Goal: Transaction & Acquisition: Purchase product/service

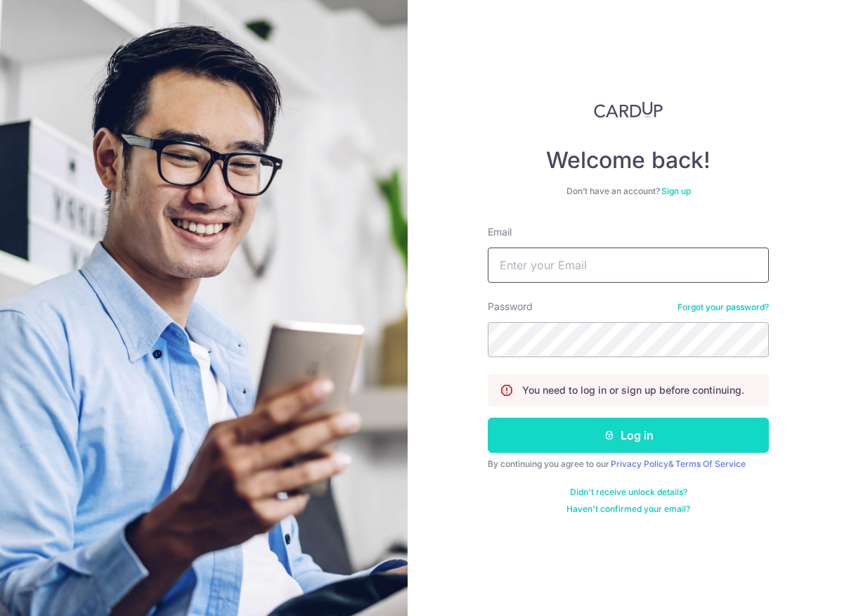
type input "randychow@averynarche.com"
click at [582, 432] on button "Log in" at bounding box center [628, 435] width 281 height 35
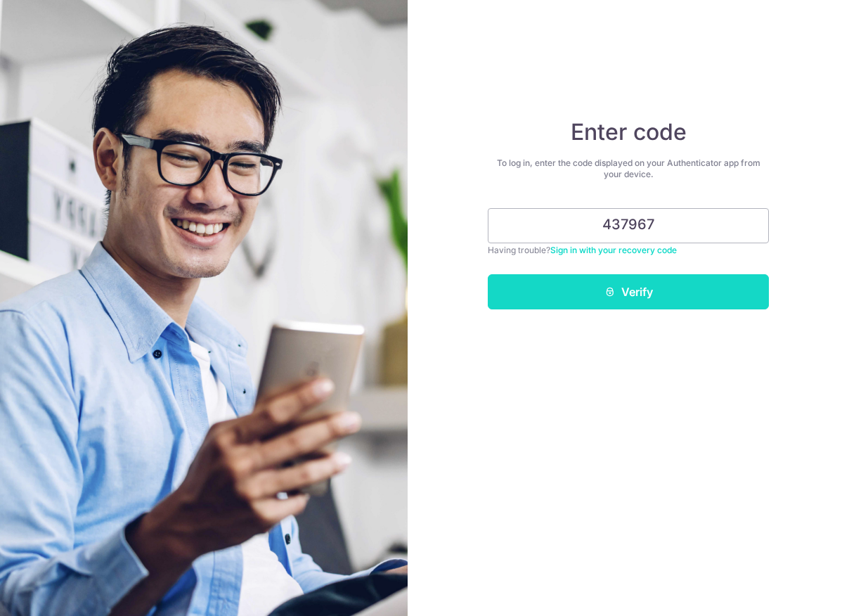
type input "437967"
click at [638, 281] on button "Verify" at bounding box center [628, 291] width 281 height 35
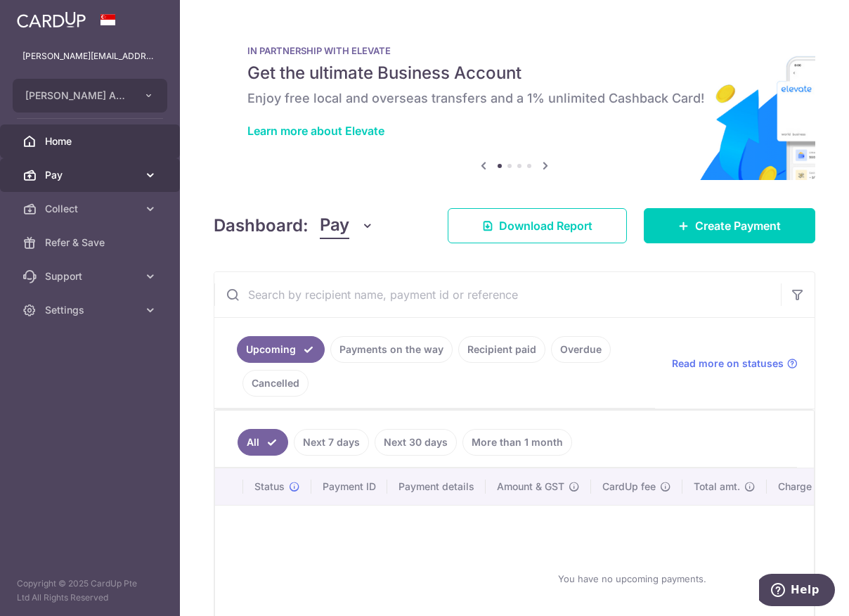
click at [132, 176] on span "Pay" at bounding box center [91, 175] width 93 height 14
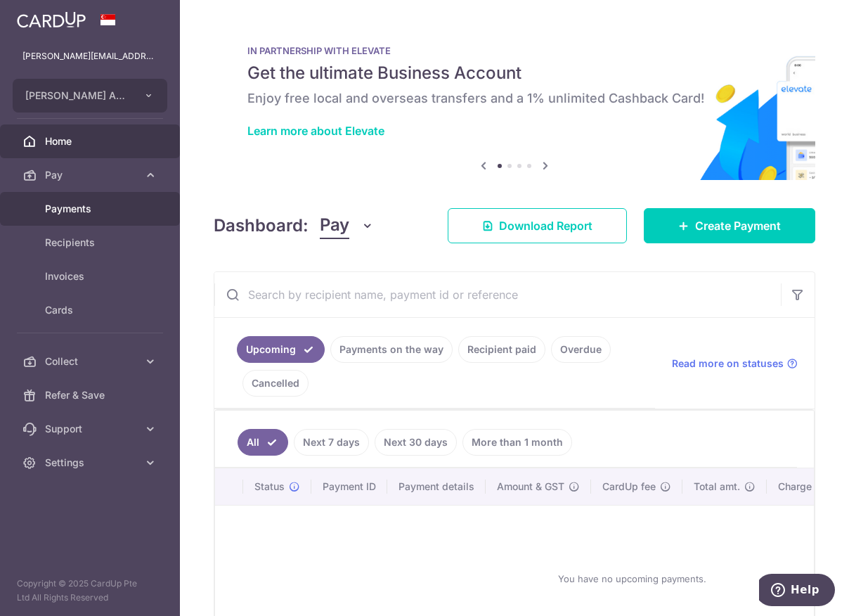
click at [116, 216] on link "Payments" at bounding box center [90, 209] width 180 height 34
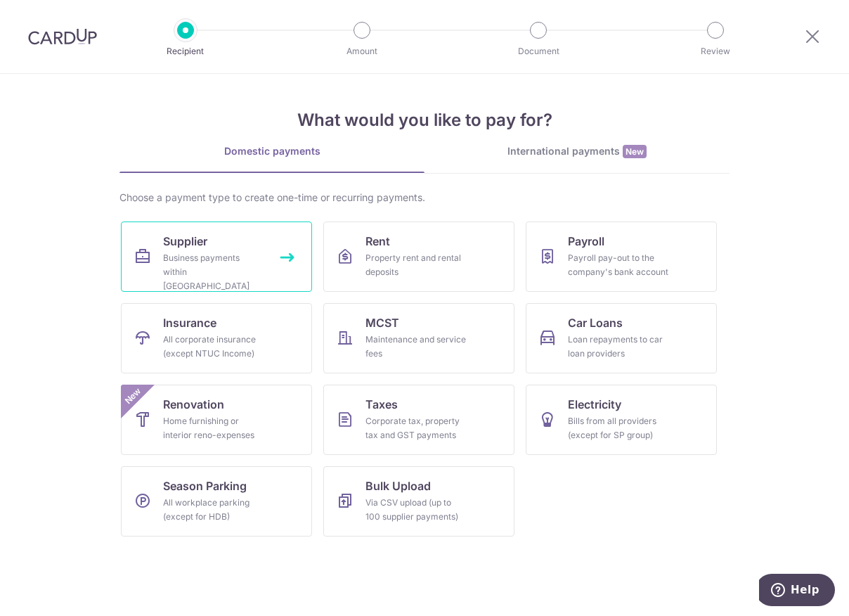
click at [202, 249] on span "Supplier" at bounding box center [185, 241] width 44 height 17
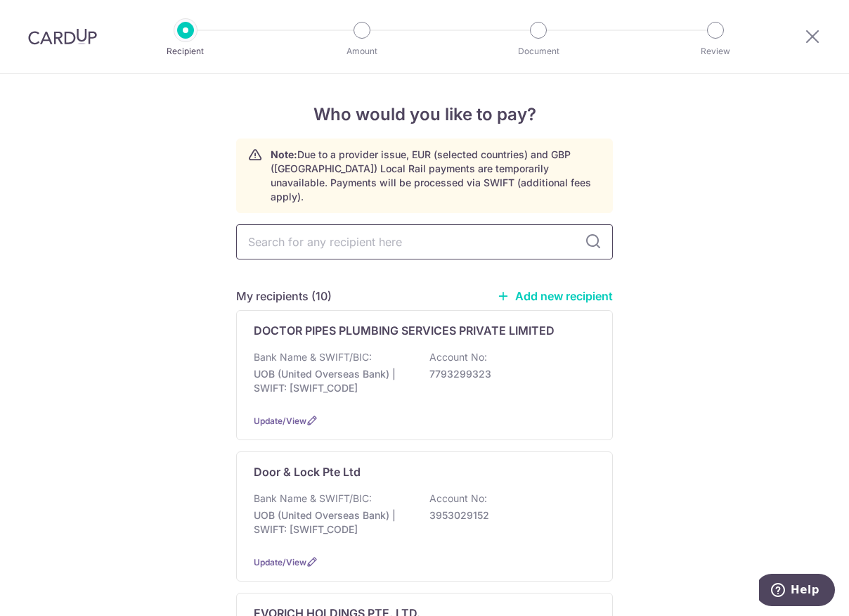
click at [322, 224] on input "text" at bounding box center [424, 241] width 377 height 35
type input "doc"
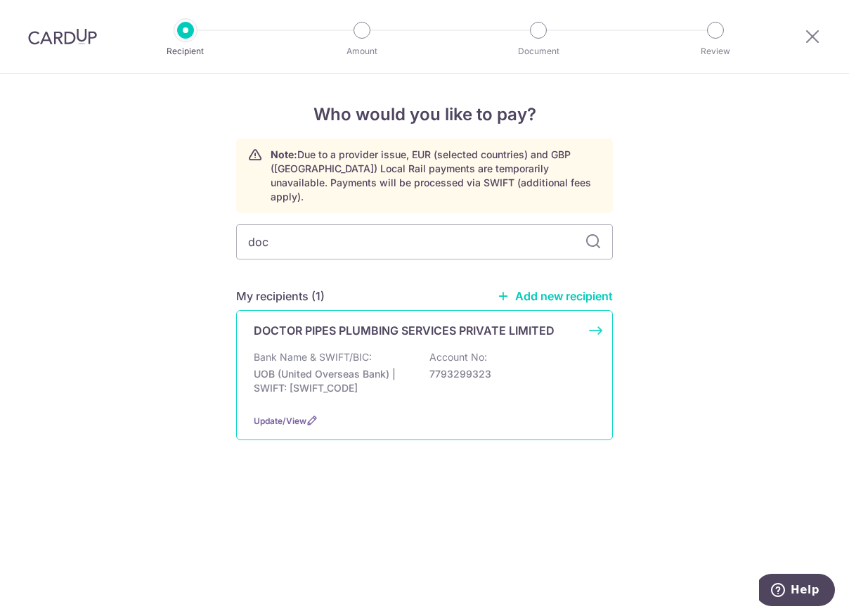
click at [467, 367] on p "7793299323" at bounding box center [508, 374] width 157 height 14
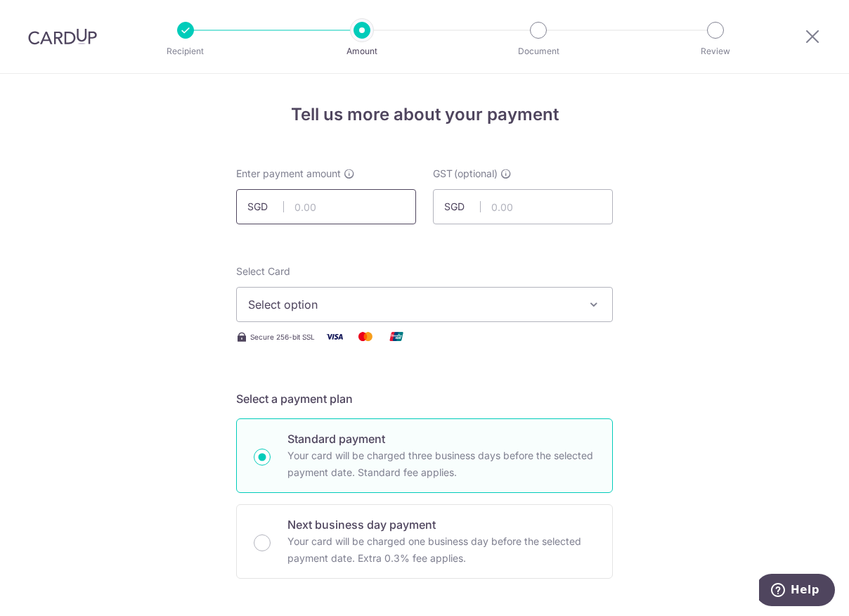
click at [323, 212] on input "text" at bounding box center [326, 206] width 180 height 35
type input "10,385.00"
click at [595, 266] on div "Select Card Select option Add credit card Your Cards **** 7432 **** 1006" at bounding box center [424, 293] width 377 height 58
click at [477, 291] on button "Select option" at bounding box center [424, 304] width 377 height 35
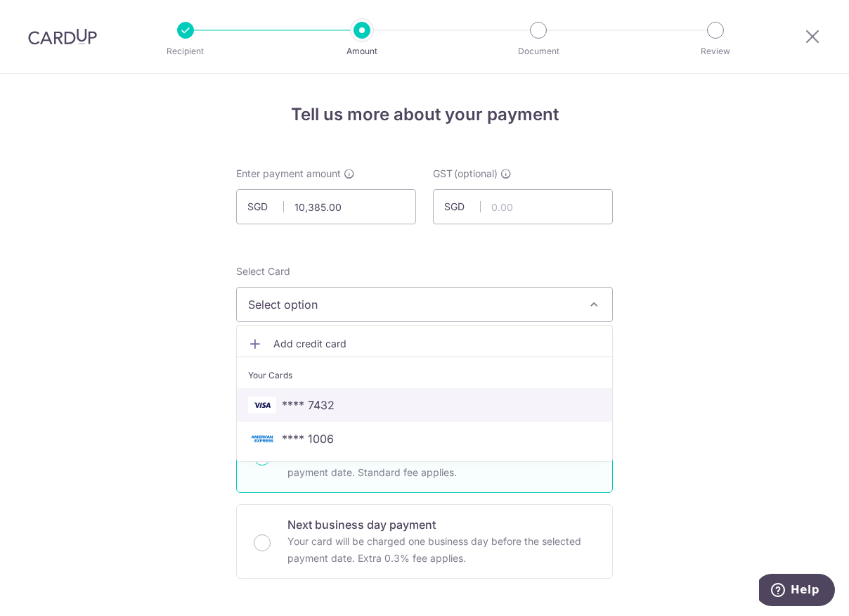
click at [406, 394] on link "**** 7432" at bounding box center [424, 405] width 375 height 34
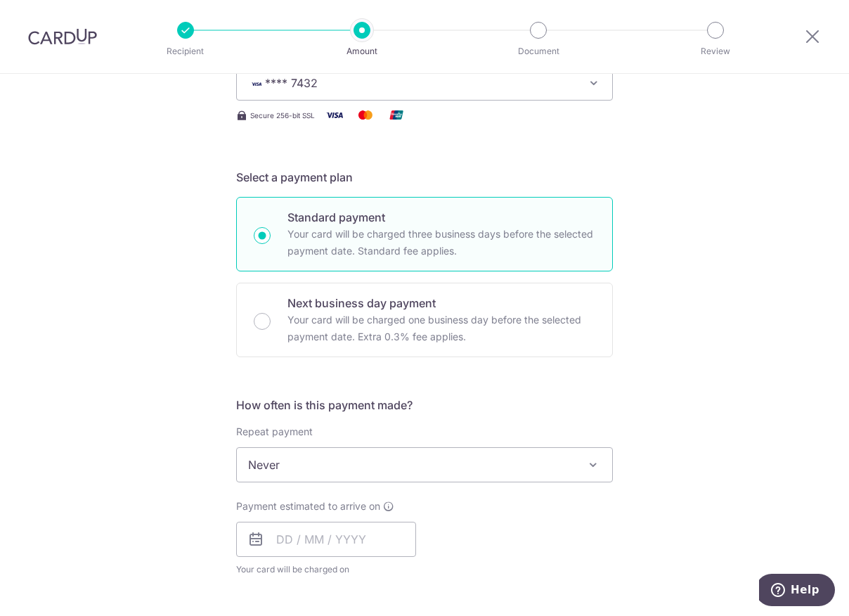
scroll to position [422, 0]
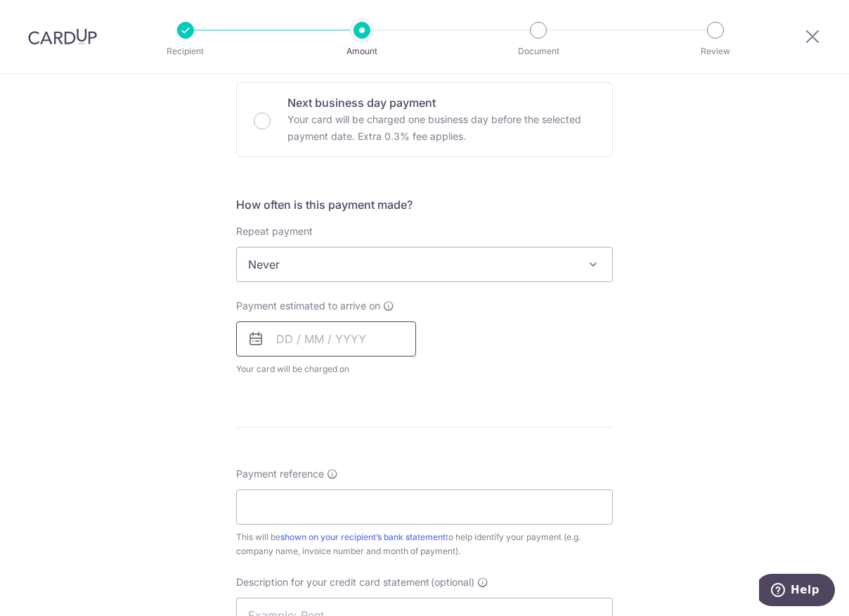
click at [363, 324] on input "text" at bounding box center [326, 338] width 180 height 35
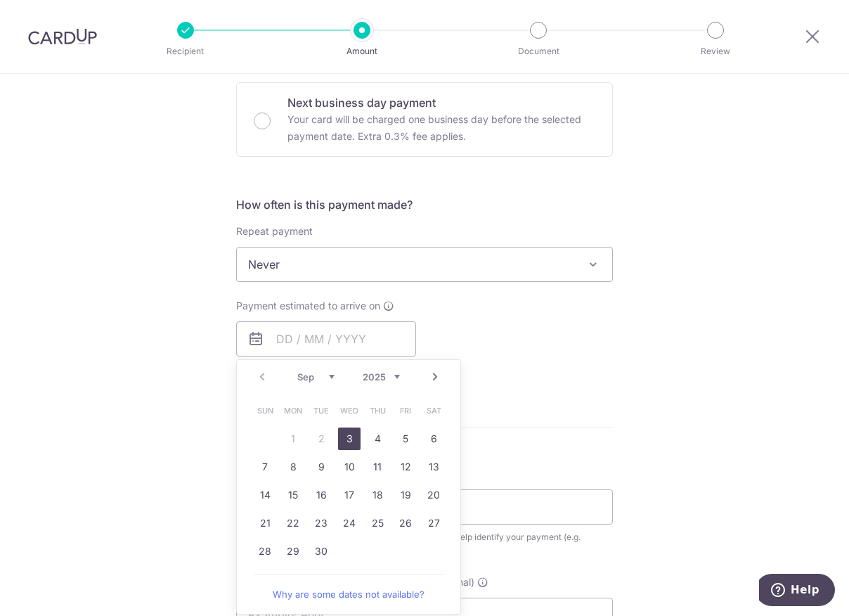
click at [342, 431] on link "3" at bounding box center [349, 438] width 22 height 22
type input "[DATE]"
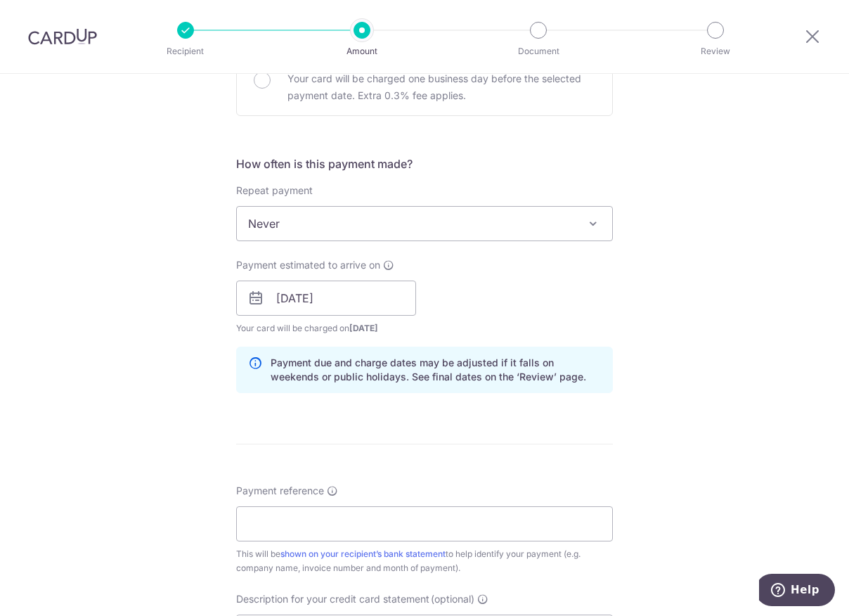
scroll to position [562, 0]
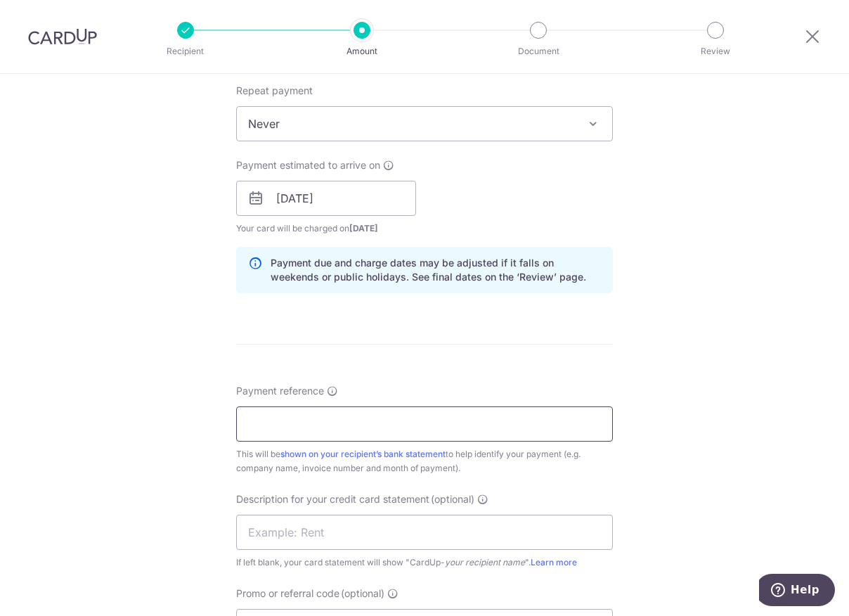
click at [296, 413] on input "Payment reference" at bounding box center [424, 423] width 377 height 35
paste input "11908"
click at [333, 432] on input "11908" at bounding box center [424, 423] width 377 height 35
paste input "11917"
click at [463, 433] on input "11908 11917" at bounding box center [424, 423] width 377 height 35
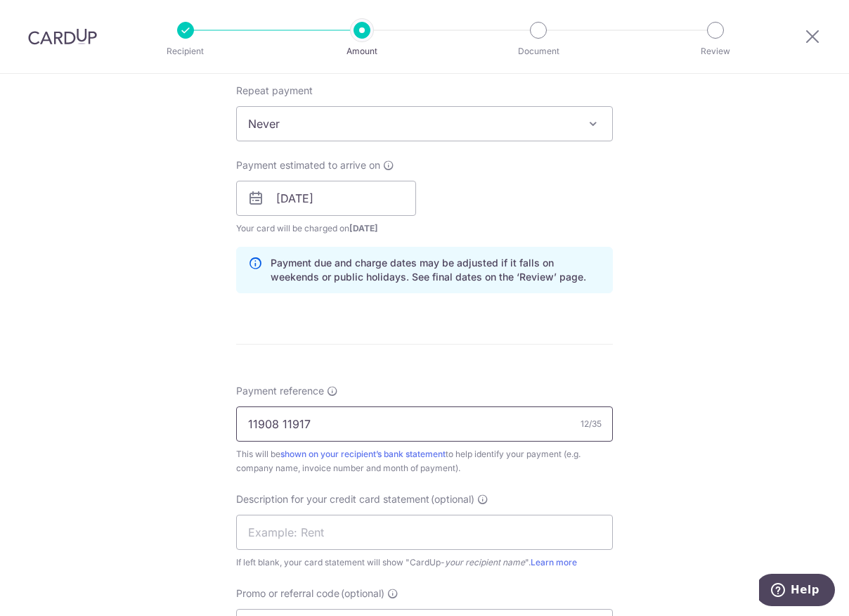
paste input "11997"
click at [472, 431] on input "11908 11917 11997" at bounding box center [424, 423] width 377 height 35
paste input "11979"
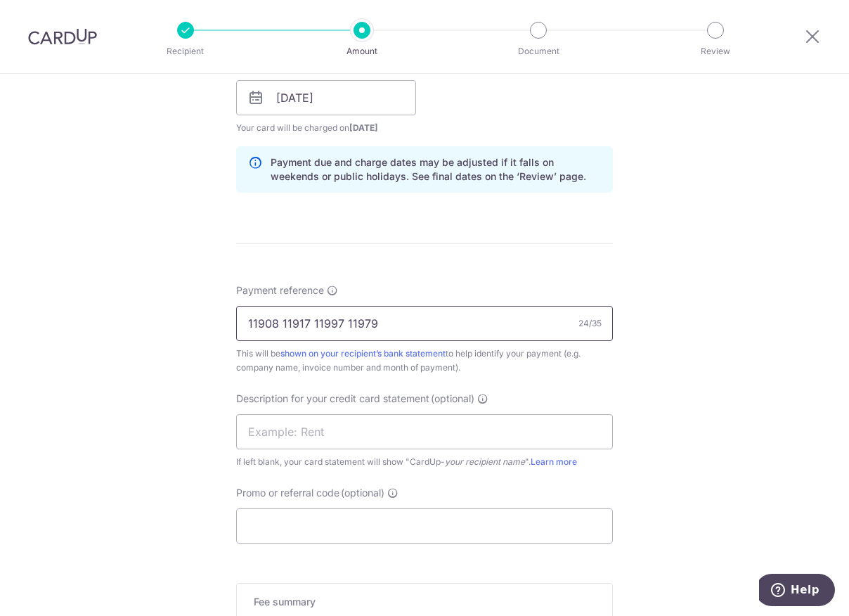
scroll to position [703, 0]
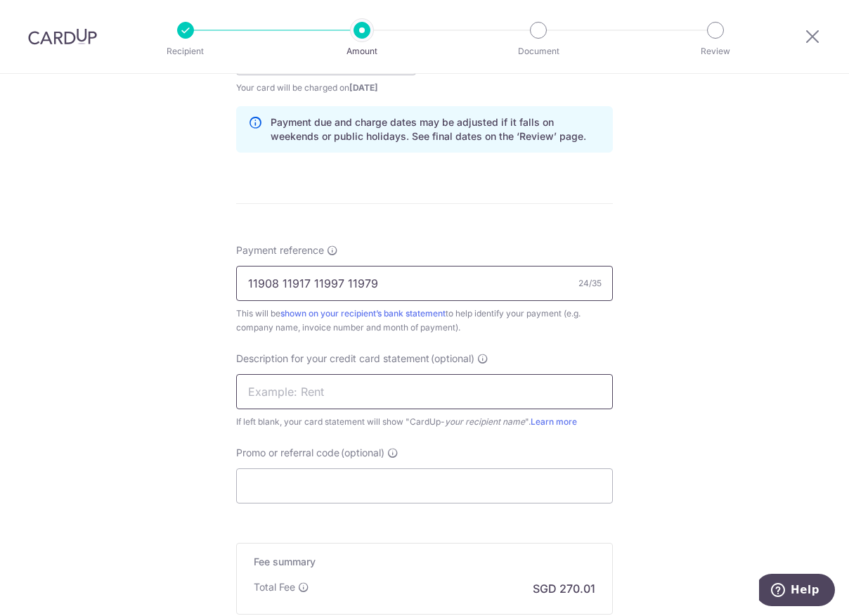
type input "11908 11917 11997 11979"
click at [318, 394] on input "text" at bounding box center [424, 391] width 377 height 35
type input "Doctor Pipes"
click at [117, 392] on div "Tell us more about your payment Enter payment amount SGD 10,385.00 10385.00 GST…" at bounding box center [424, 83] width 849 height 1424
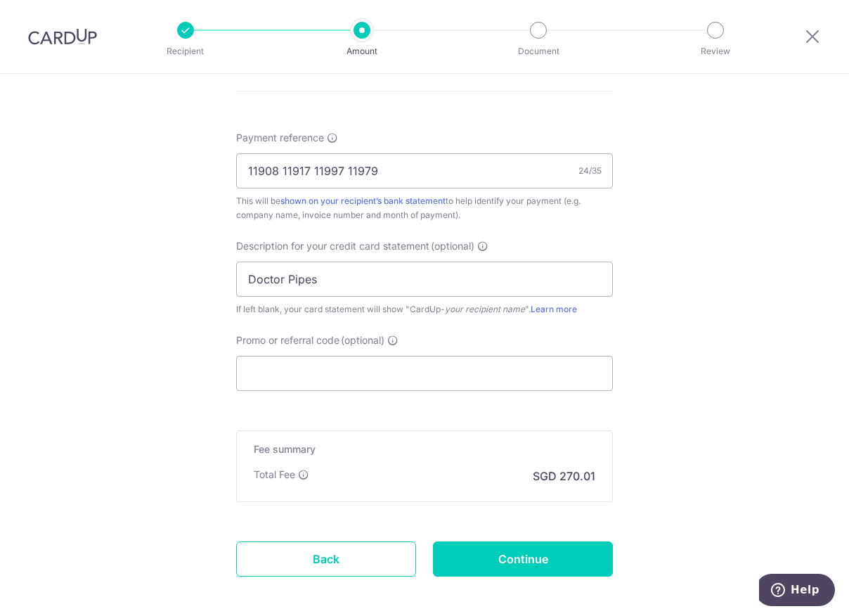
scroll to position [844, 0]
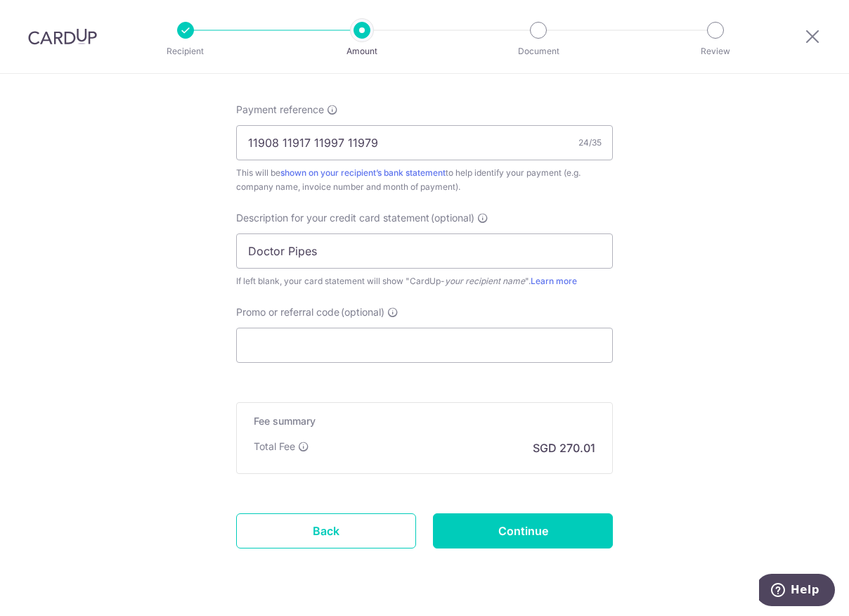
click at [339, 325] on div "Promo or referral code (optional) The discounted fee will be shown on the revie…" at bounding box center [424, 334] width 377 height 58
click at [321, 342] on input "Promo or referral code (optional)" at bounding box center [424, 345] width 377 height 35
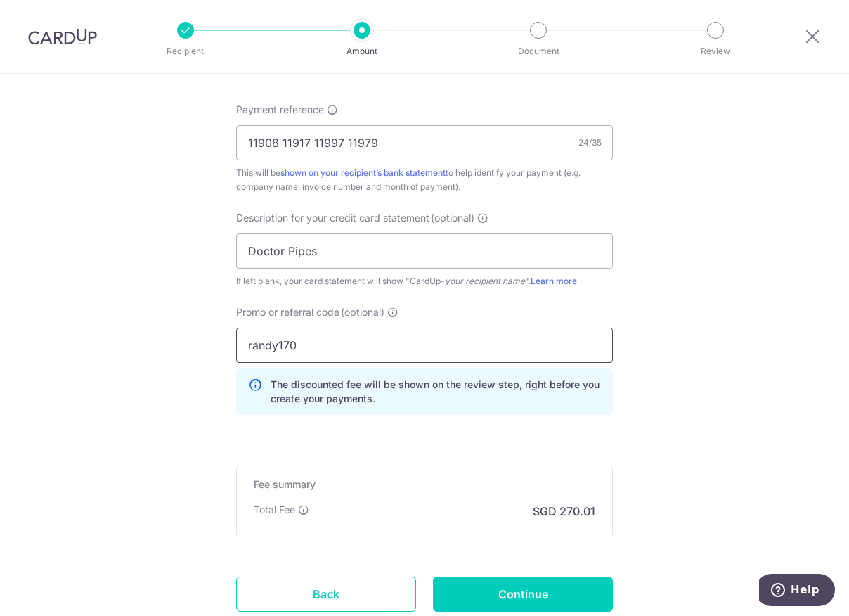
type input "randy170"
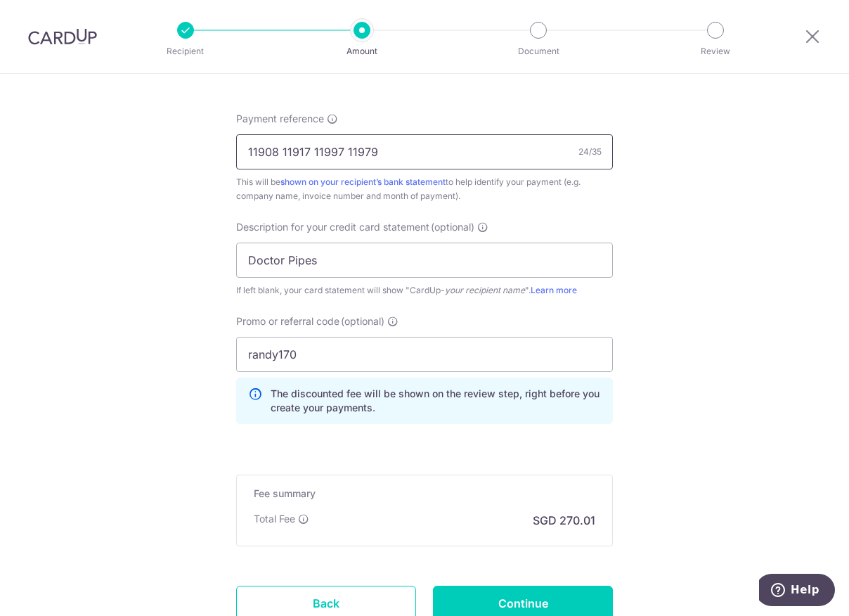
scroll to position [945, 0]
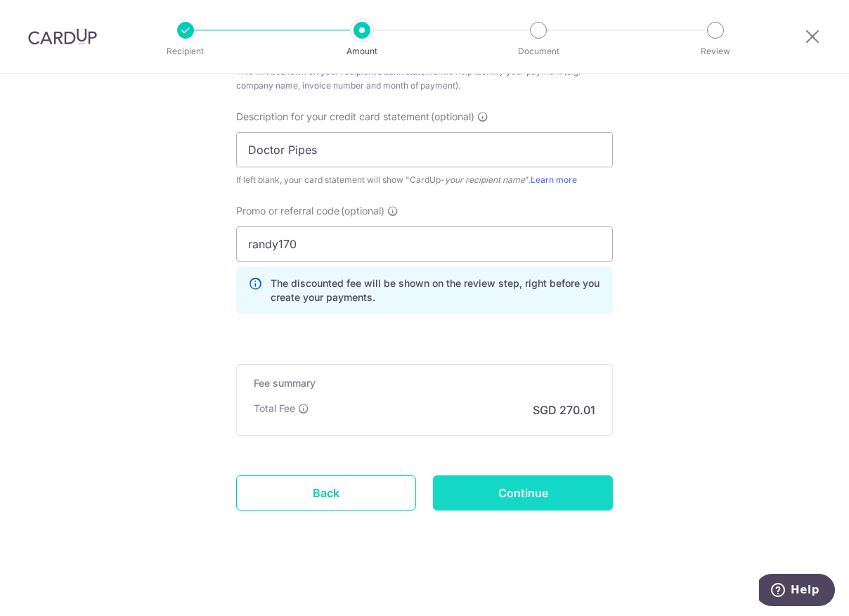
click at [543, 493] on input "Continue" at bounding box center [523, 492] width 180 height 35
type input "Create Schedule"
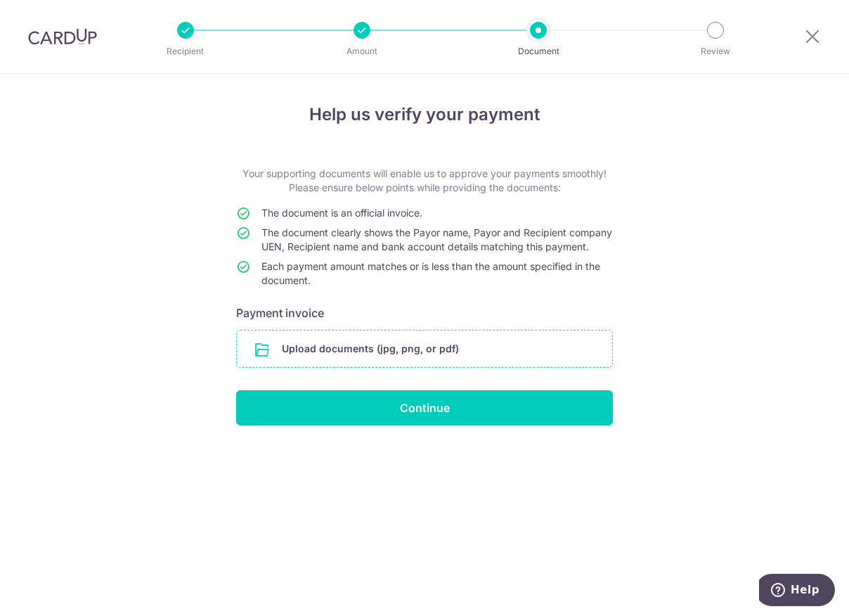
click at [305, 353] on input "file" at bounding box center [424, 348] width 375 height 37
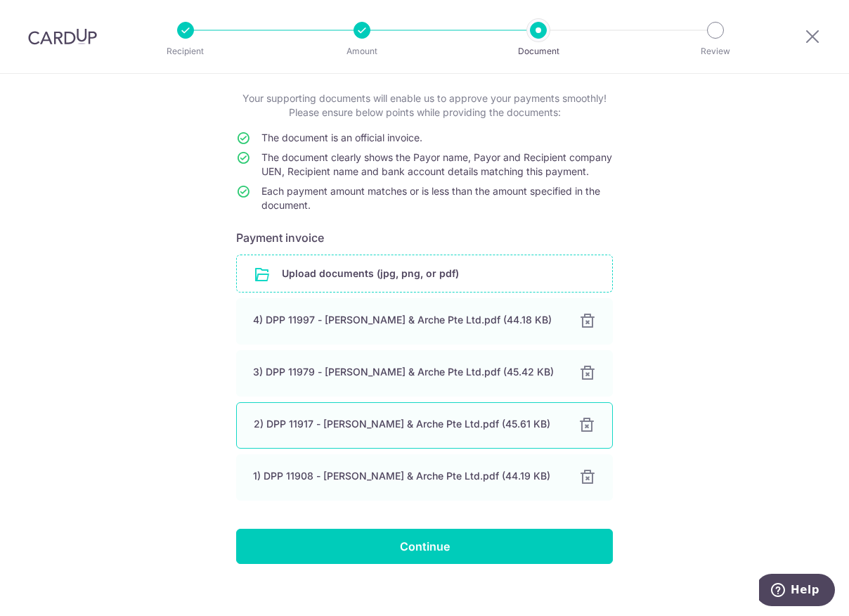
scroll to position [103, 0]
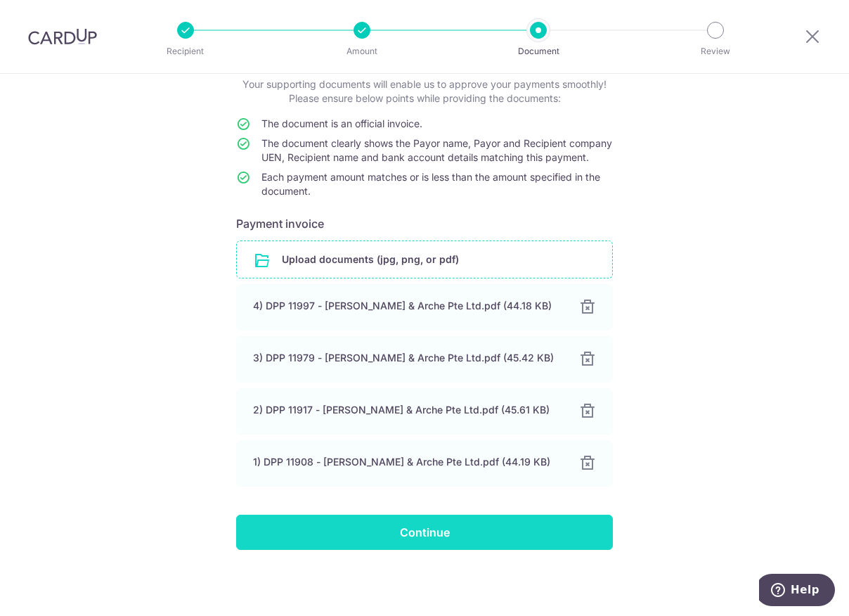
click at [478, 529] on input "Continue" at bounding box center [424, 532] width 377 height 35
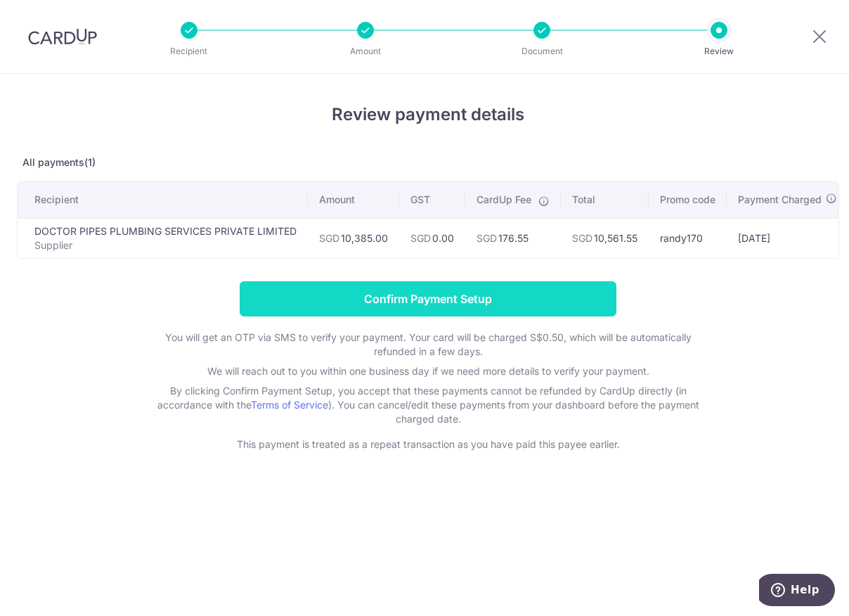
click at [427, 304] on input "Confirm Payment Setup" at bounding box center [428, 298] width 377 height 35
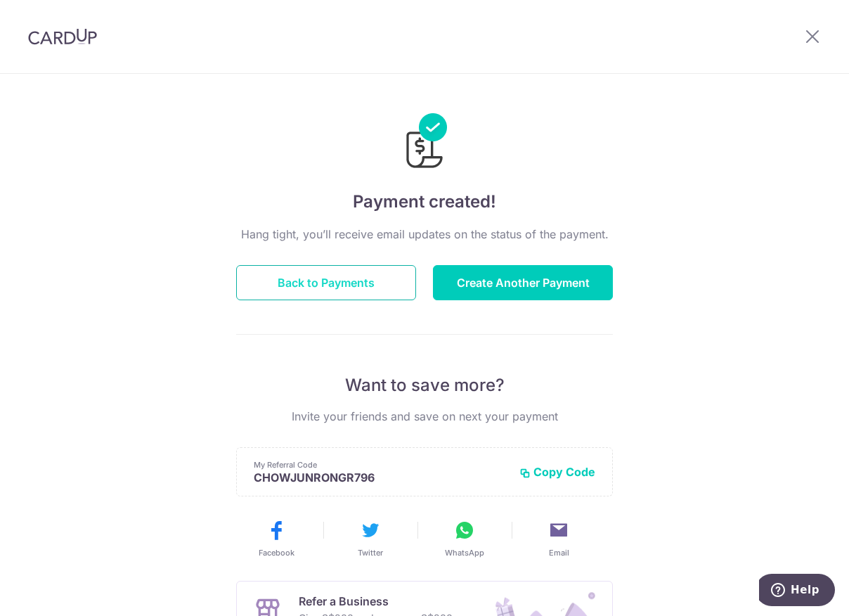
click at [352, 287] on button "Back to Payments" at bounding box center [326, 282] width 180 height 35
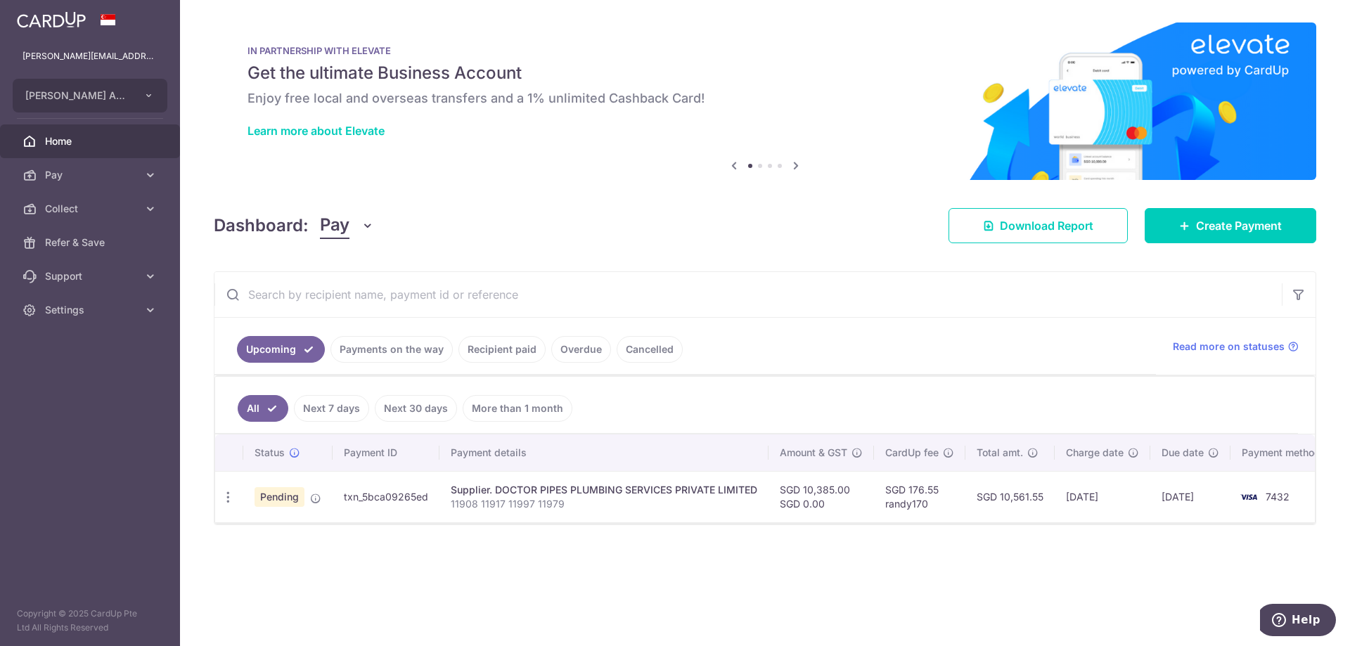
click at [460, 152] on div "IN PARTNERSHIP WITH ELEVATE Get the ultimate Business Account Enjoy free local …" at bounding box center [765, 92] width 1102 height 141
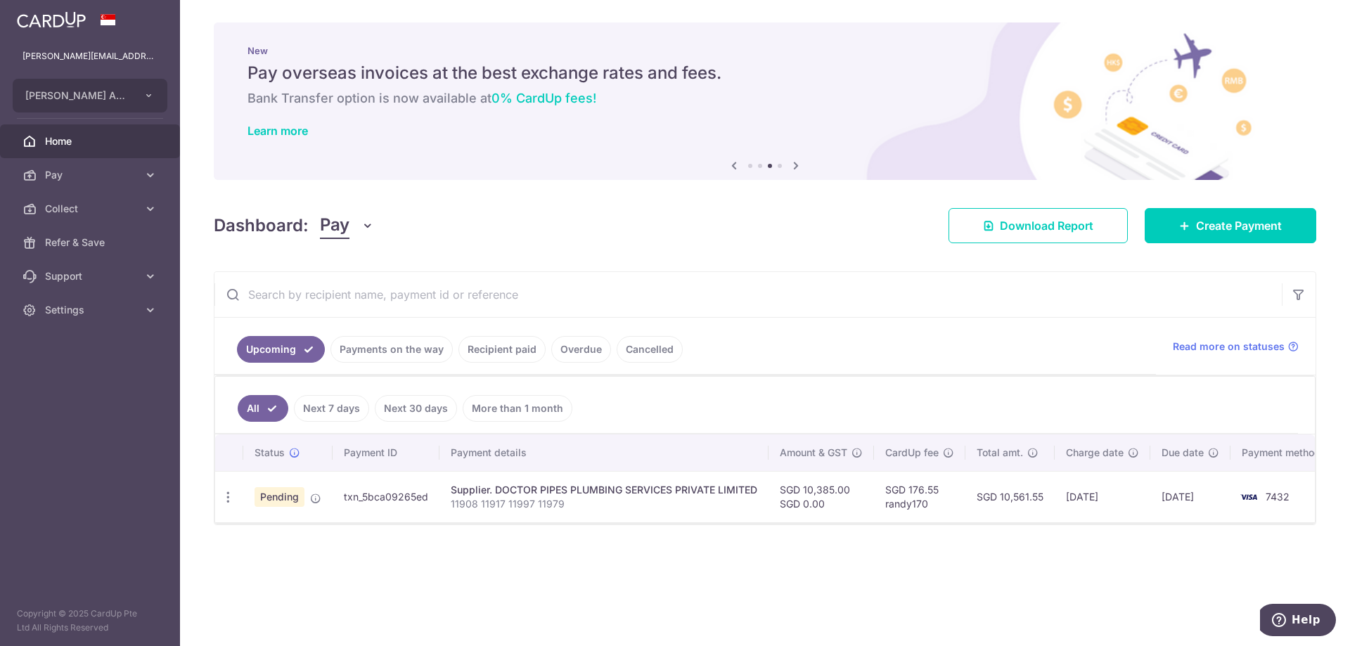
click at [849, 584] on div "× Pause Schedule Pause all future payments in this series Pause just this one p…" at bounding box center [765, 323] width 1170 height 646
click at [501, 266] on div "× Pause Schedule Pause all future payments in this series Pause just this one p…" at bounding box center [765, 323] width 1170 height 646
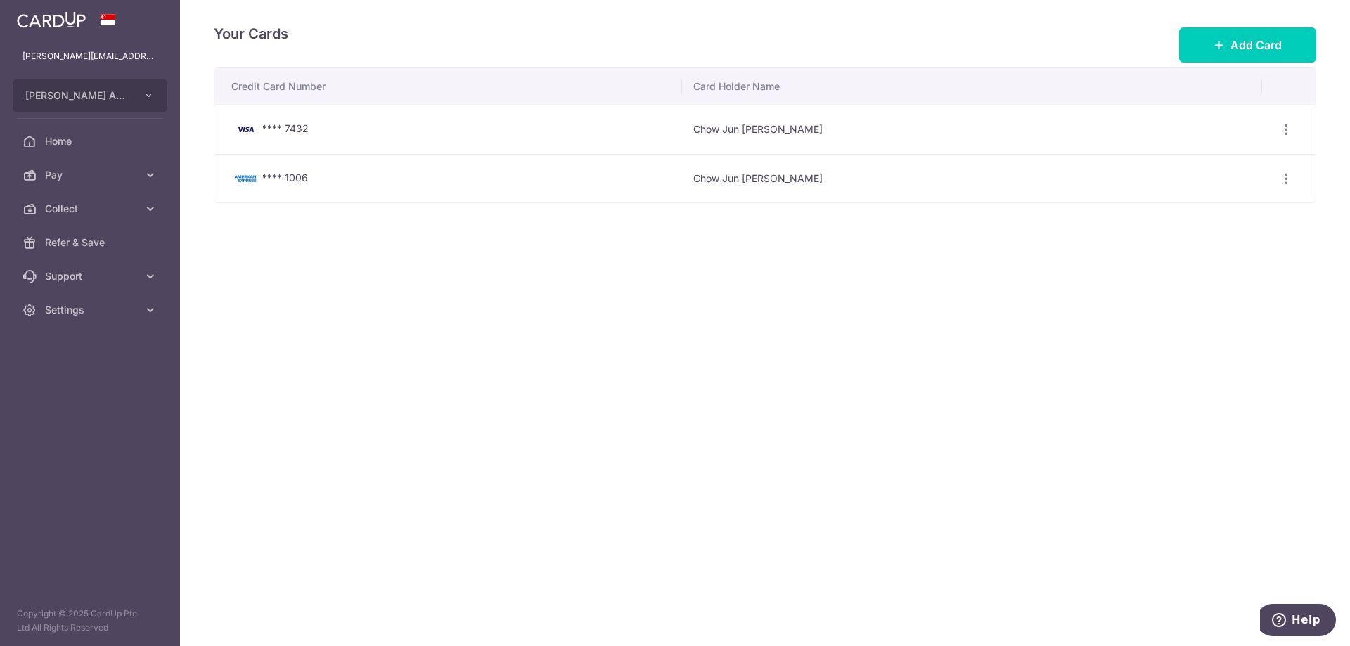
click at [407, 256] on div "Your Cards Add Card Credit Card Number Card Holder Name **** 7432 Chow Jun [PER…" at bounding box center [765, 323] width 1170 height 646
click at [145, 173] on icon at bounding box center [150, 175] width 14 height 14
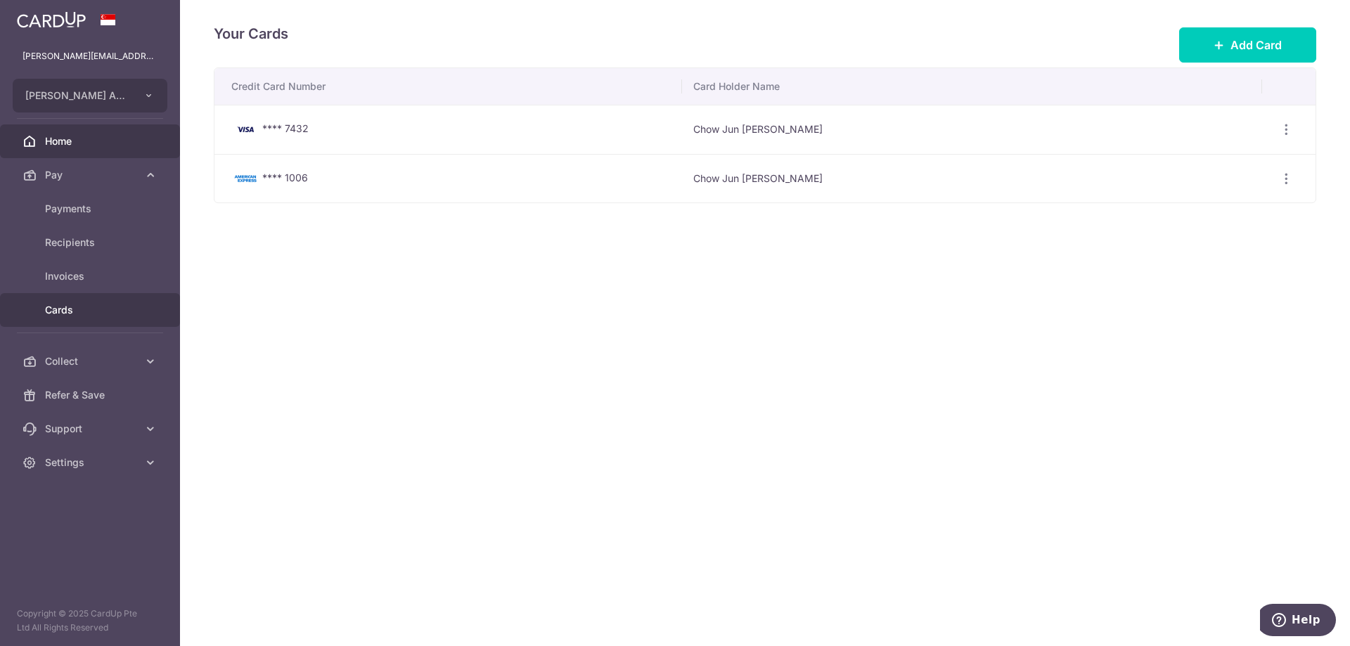
click at [101, 144] on span "Home" at bounding box center [91, 141] width 93 height 14
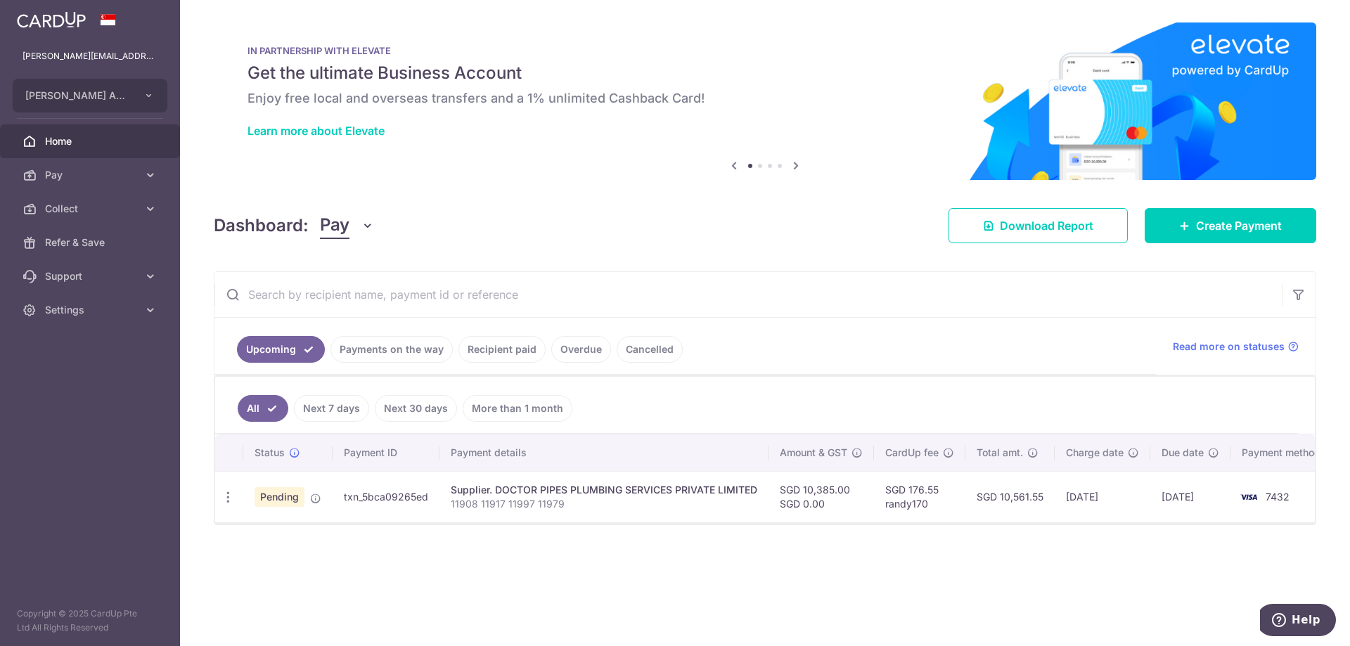
click at [424, 358] on link "Payments on the way" at bounding box center [391, 349] width 122 height 27
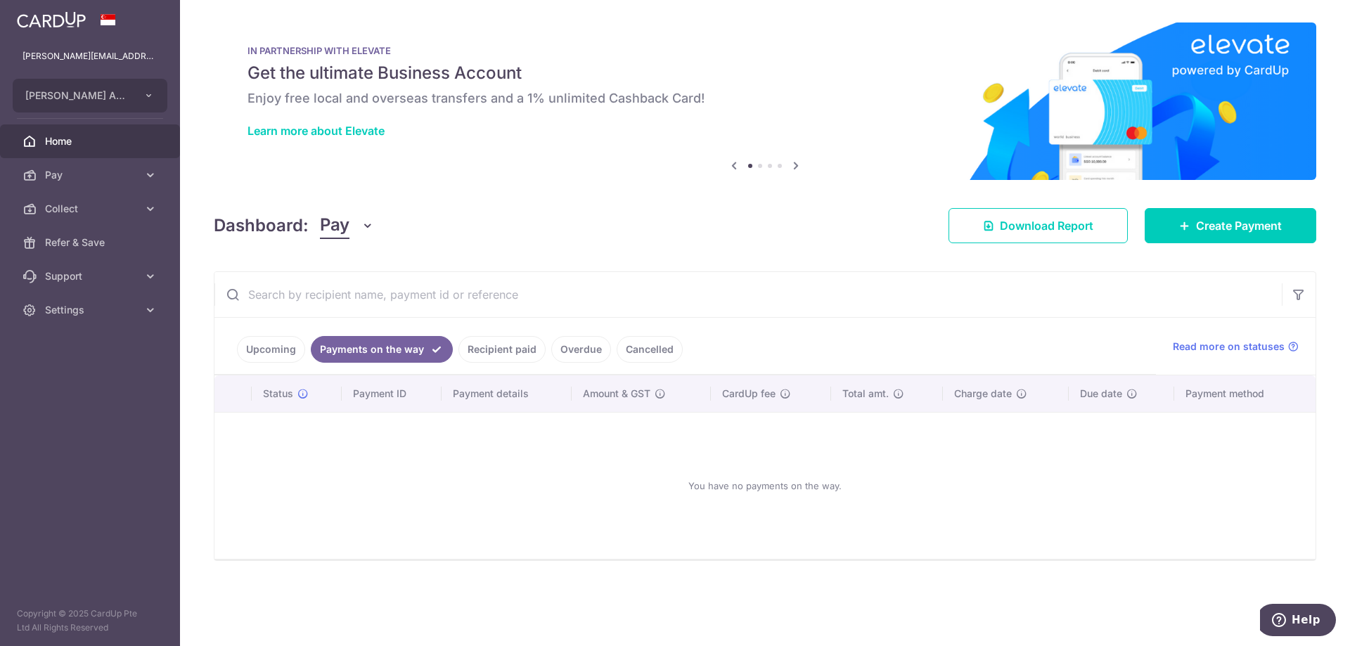
click at [520, 347] on link "Recipient paid" at bounding box center [501, 349] width 87 height 27
